Goal: Check status: Check status

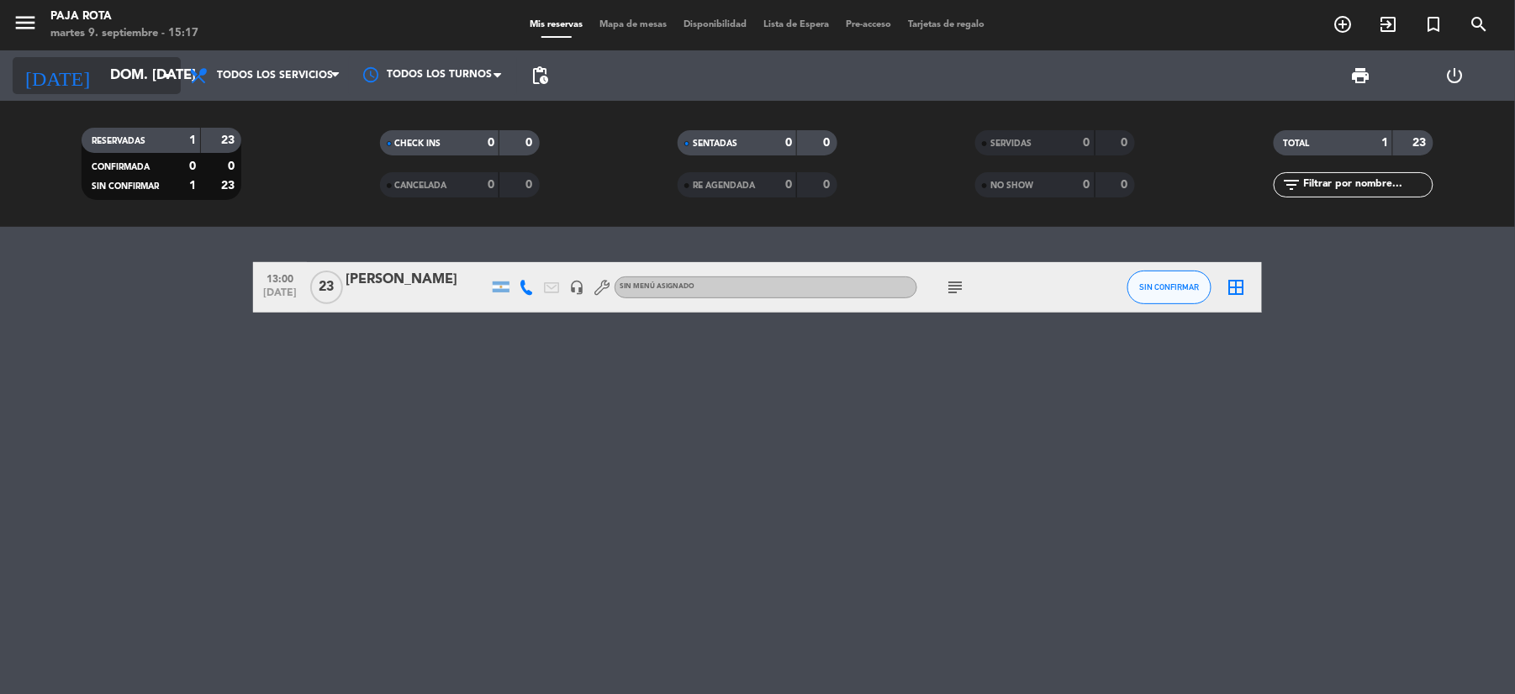
click at [151, 74] on input "dom. [DATE]" at bounding box center [192, 76] width 181 height 33
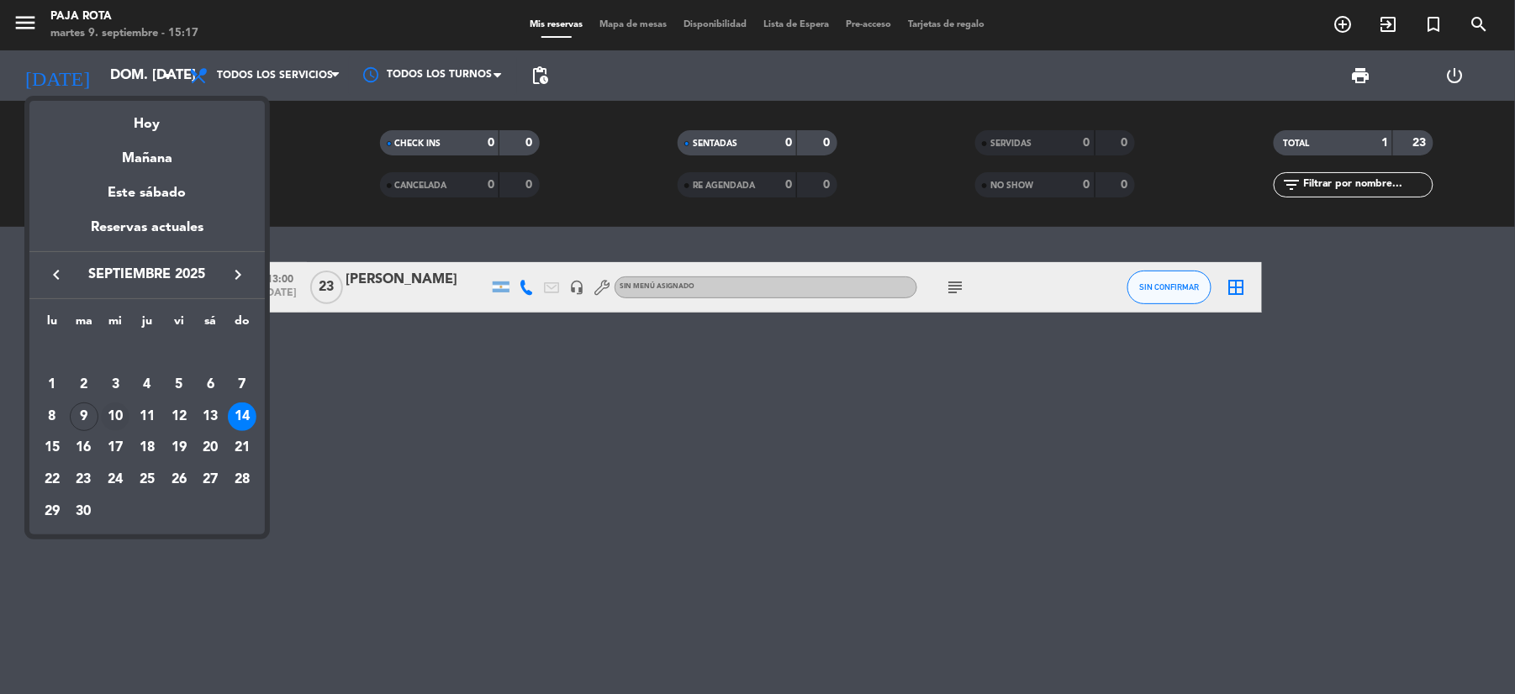
click at [118, 404] on div "10" at bounding box center [115, 417] width 29 height 29
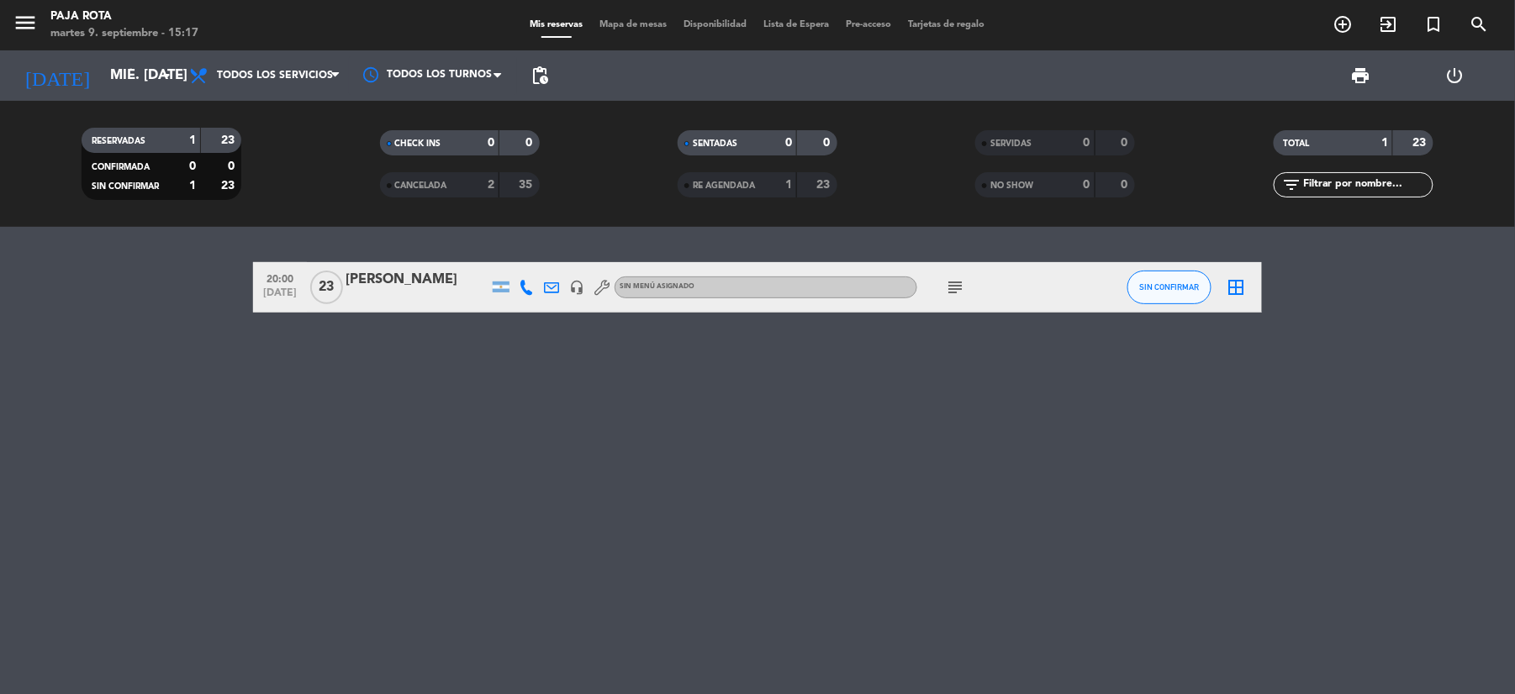
click at [952, 290] on icon "subject" at bounding box center [955, 287] width 20 height 20
click at [679, 491] on div "20:00 [DATE] [PERSON_NAME] headset_mic Sin menú asignado subject son [DEMOGRAPH…" at bounding box center [757, 460] width 1515 height 467
click at [529, 283] on icon at bounding box center [526, 287] width 15 height 15
click at [160, 64] on input "mié. [DATE]" at bounding box center [192, 76] width 181 height 33
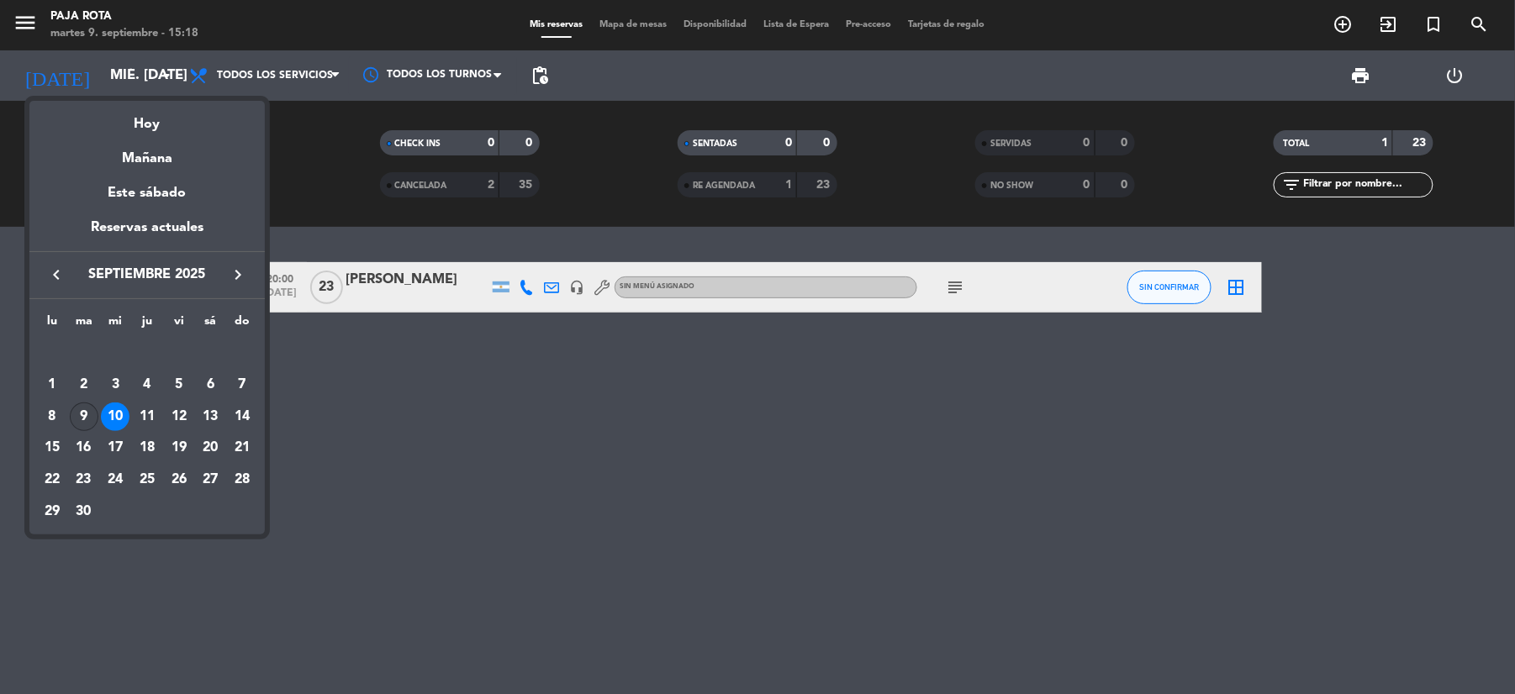
click at [87, 414] on div "9" at bounding box center [84, 417] width 29 height 29
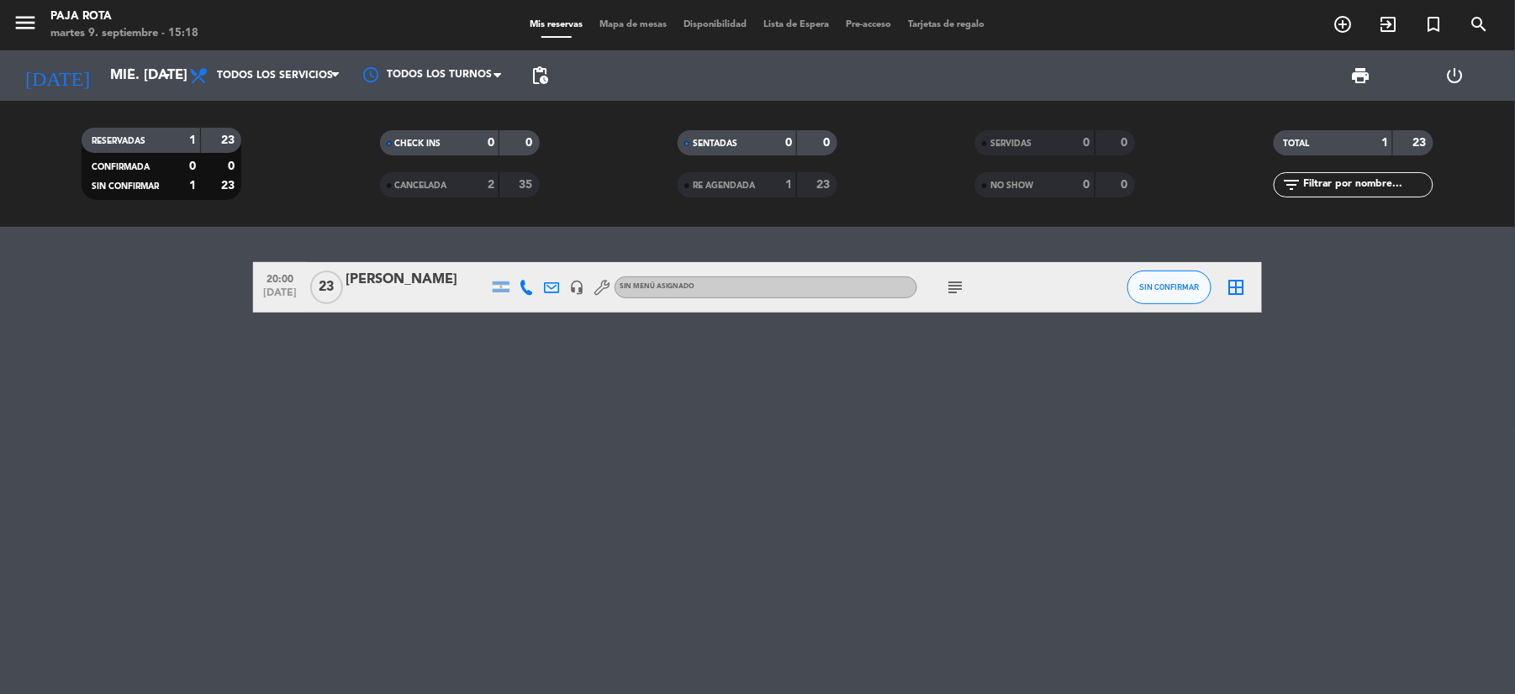
type input "[DATE] sep."
